Goal: Task Accomplishment & Management: Manage account settings

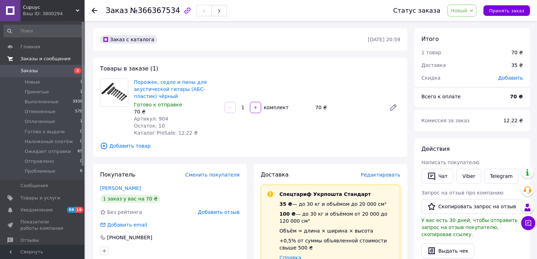
scroll to position [268, 0]
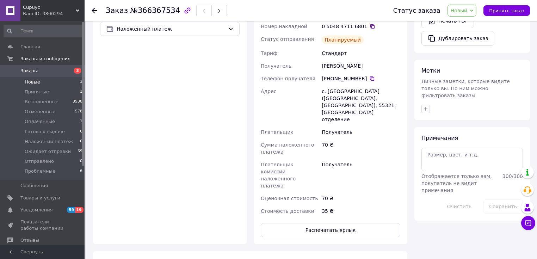
click at [41, 81] on li "Новые 3" at bounding box center [43, 82] width 87 height 10
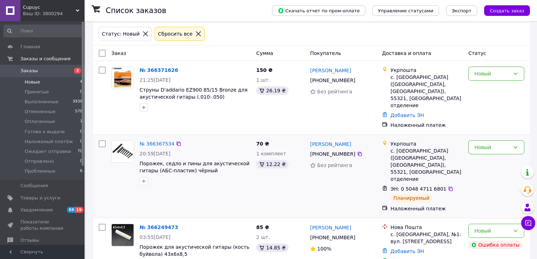
scroll to position [56, 0]
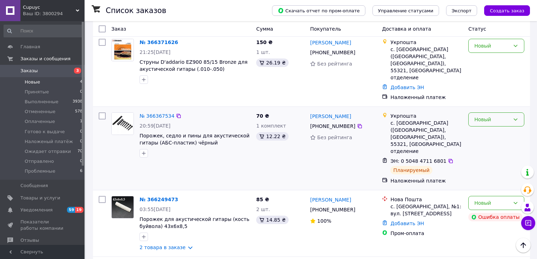
click at [498, 123] on div "Новый" at bounding box center [493, 120] width 36 height 8
click at [490, 170] on li "Ожидает отправки" at bounding box center [496, 172] width 55 height 20
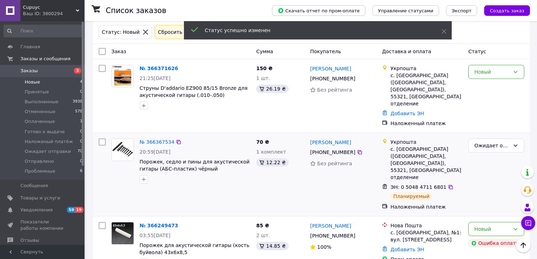
scroll to position [0, 0]
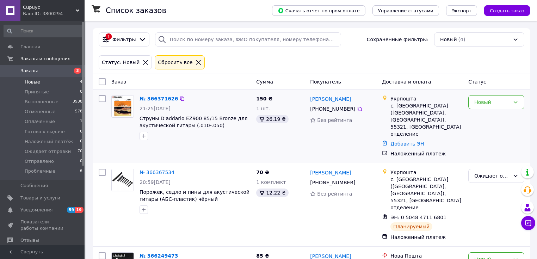
click at [153, 99] on link "№ 366371626" at bounding box center [159, 99] width 38 height 6
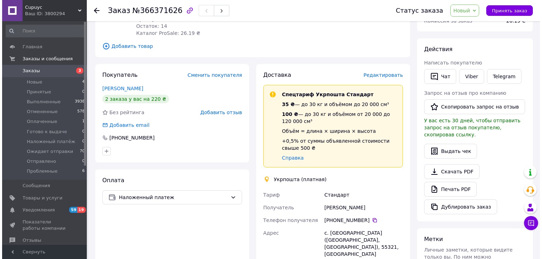
scroll to position [56, 0]
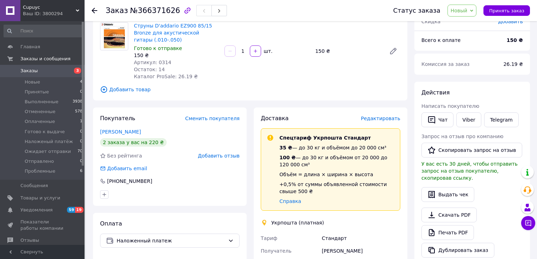
click at [382, 116] on span "Редактировать" at bounding box center [381, 119] width 40 height 6
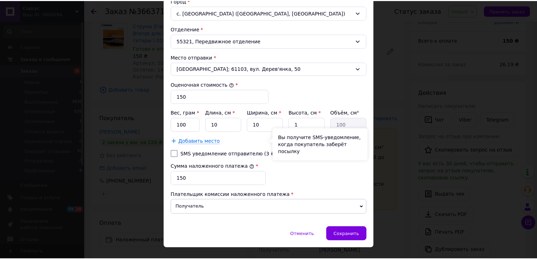
scroll to position [245, 0]
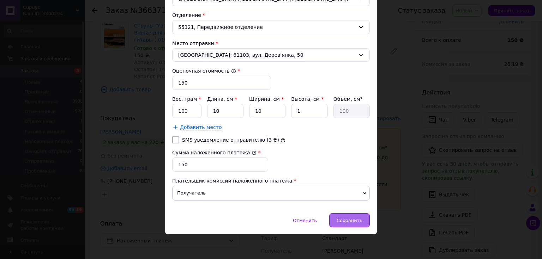
click at [351, 220] on span "Сохранить" at bounding box center [349, 220] width 26 height 5
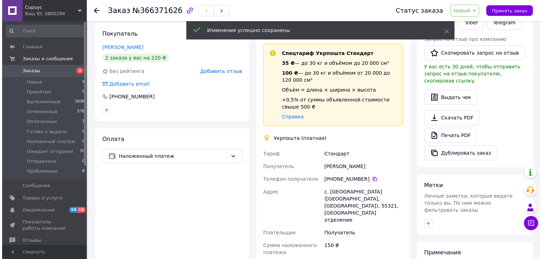
scroll to position [85, 0]
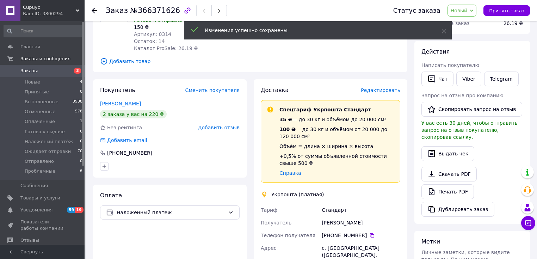
click at [378, 87] on span "Редактировать" at bounding box center [381, 90] width 40 height 6
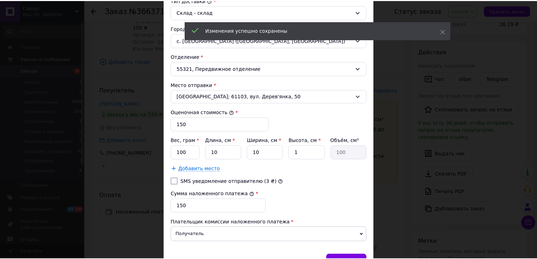
scroll to position [245, 0]
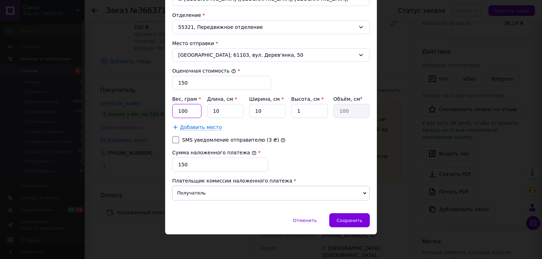
drag, startPoint x: 175, startPoint y: 109, endPoint x: 169, endPoint y: 107, distance: 5.9
click at [172, 108] on input "100" at bounding box center [186, 111] width 29 height 14
type input "22"
drag, startPoint x: 217, startPoint y: 110, endPoint x: 206, endPoint y: 111, distance: 11.3
click at [205, 111] on div "Вес, грам * 22 Длина, см * 10 Ширина, см * 10 Высота, см * 1 Объём, см³ 100" at bounding box center [271, 107] width 198 height 23
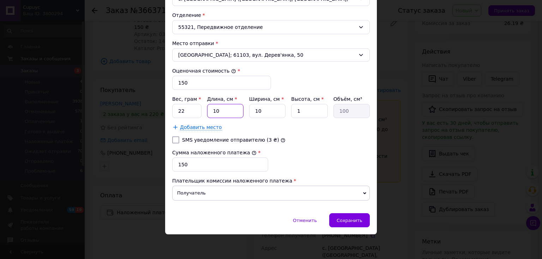
type input "1"
type input "10"
type input "13"
type input "130"
type input "13"
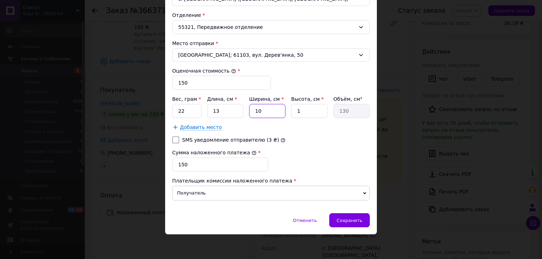
type input "1"
type input "13"
drag, startPoint x: 265, startPoint y: 110, endPoint x: 268, endPoint y: 113, distance: 4.5
click at [236, 105] on div "Вес, грам * 22 Длина, см * 13 Ширина, см * 1 Высота, см * 1 Объём, см³ 13" at bounding box center [271, 107] width 198 height 23
type input "21"
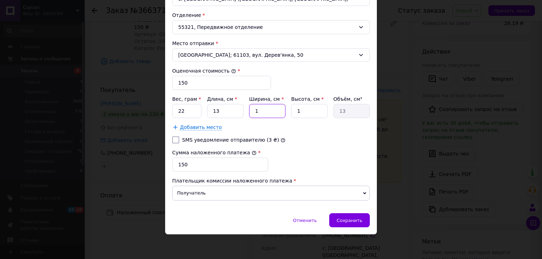
type input "273"
drag, startPoint x: 259, startPoint y: 111, endPoint x: 249, endPoint y: 111, distance: 9.9
click at [249, 111] on input "21" at bounding box center [267, 111] width 36 height 14
type input "1"
type input "13"
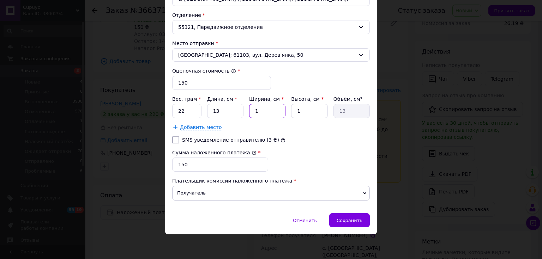
type input "12"
type input "156"
type input "12"
click at [347, 218] on span "Сохранить" at bounding box center [349, 220] width 26 height 5
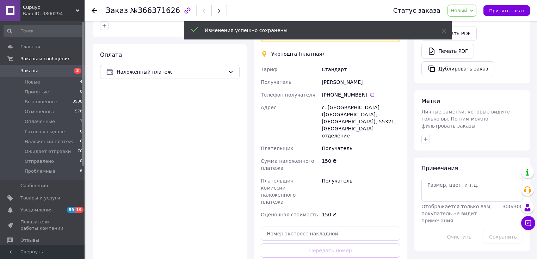
scroll to position [282, 0]
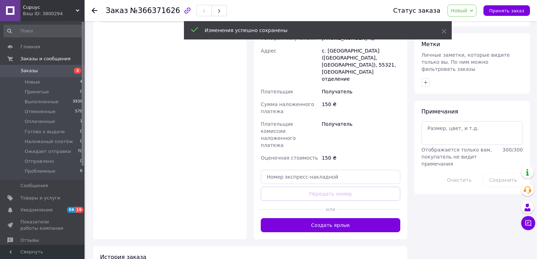
click at [329, 218] on button "Создать ярлык" at bounding box center [331, 225] width 140 height 14
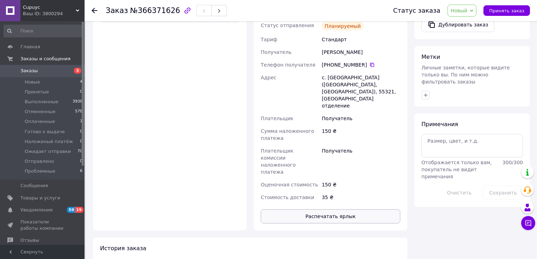
click at [343, 209] on button "Распечатать ярлык" at bounding box center [331, 216] width 140 height 14
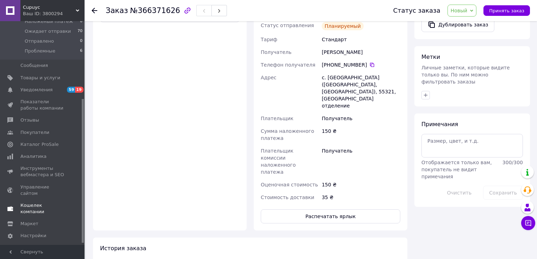
scroll to position [123, 0]
click at [37, 186] on span "Управление сайтом" at bounding box center [42, 188] width 45 height 13
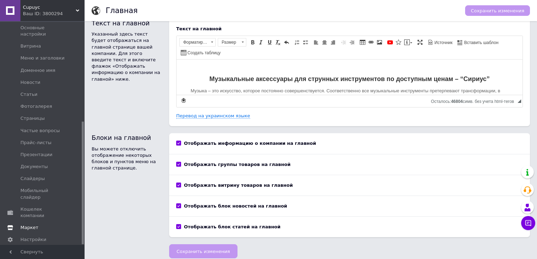
scroll to position [15, 0]
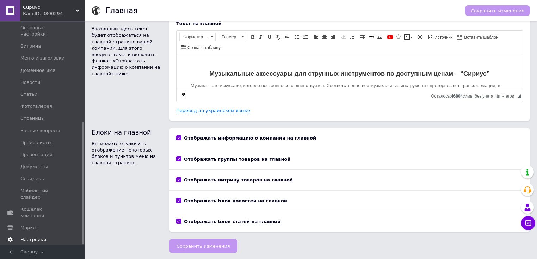
click at [30, 237] on span "Настройки" at bounding box center [33, 240] width 26 height 6
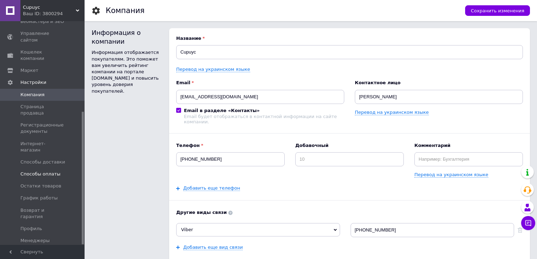
click at [39, 171] on span "Способы оплаты" at bounding box center [40, 174] width 40 height 6
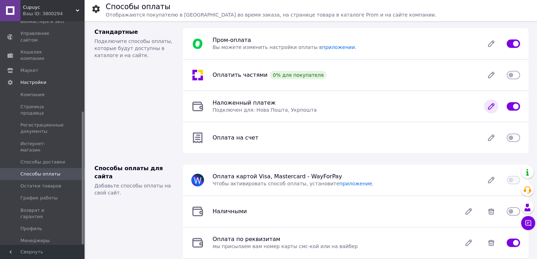
click at [487, 107] on icon at bounding box center [492, 106] width 14 height 14
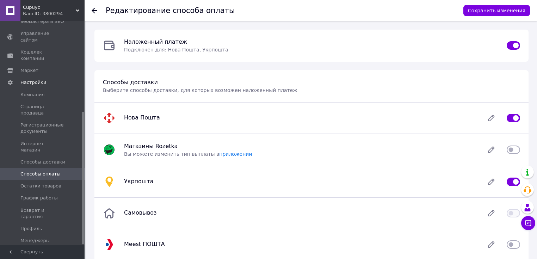
click at [509, 181] on input "checkbox" at bounding box center [513, 181] width 13 height 7
checkbox input "false"
click at [496, 11] on button "Сохранить изменения" at bounding box center [497, 10] width 67 height 11
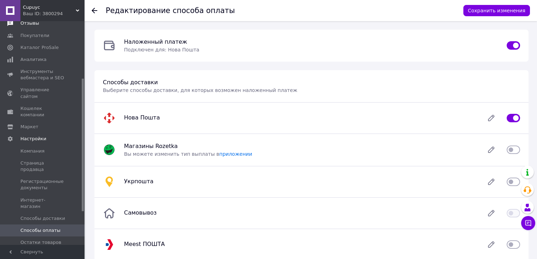
click at [40, 105] on span "Кошелек компании" at bounding box center [42, 111] width 45 height 13
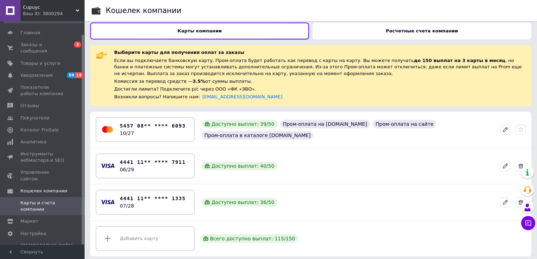
scroll to position [6, 0]
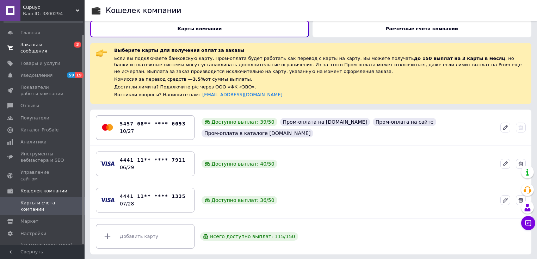
click at [41, 45] on span "Заказы и сообщения" at bounding box center [42, 48] width 45 height 13
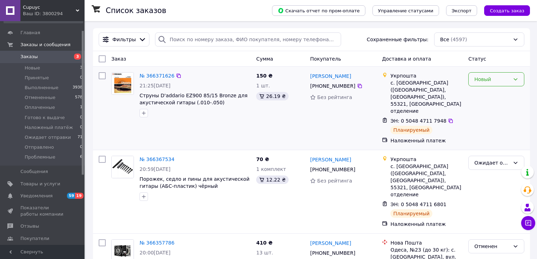
click at [503, 79] on div "Новый" at bounding box center [493, 79] width 36 height 8
click at [489, 116] on li "Ожидает отправки" at bounding box center [496, 114] width 55 height 20
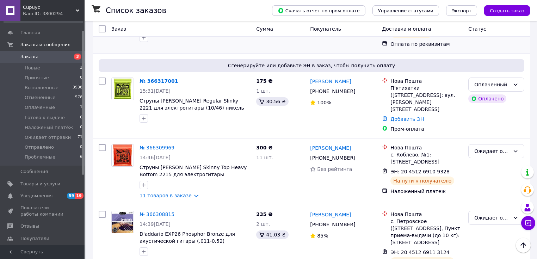
scroll to position [310, 0]
